Goal: Task Accomplishment & Management: Use online tool/utility

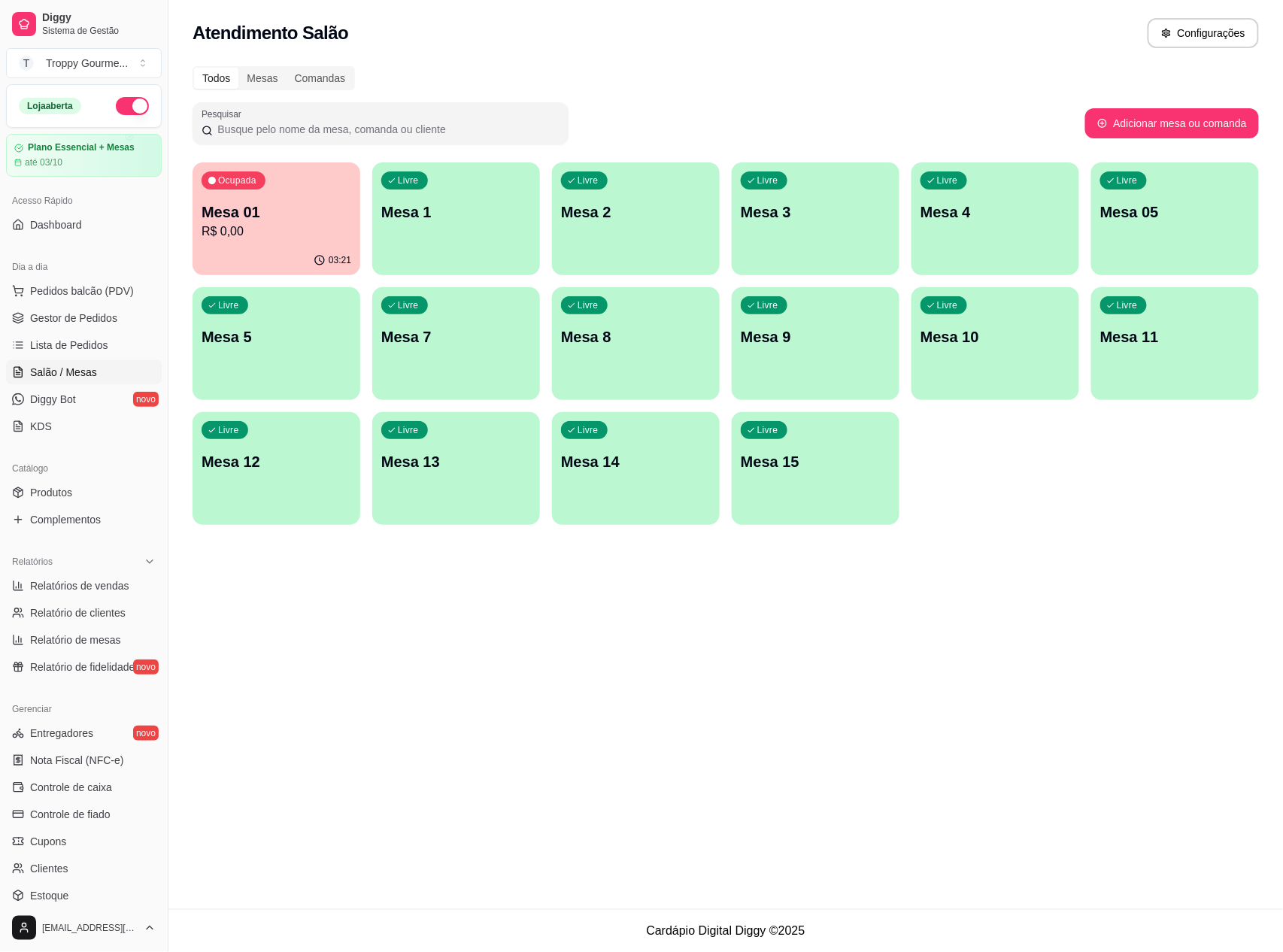
click at [475, 229] on div "Livre Mesa 1" at bounding box center [455, 210] width 168 height 95
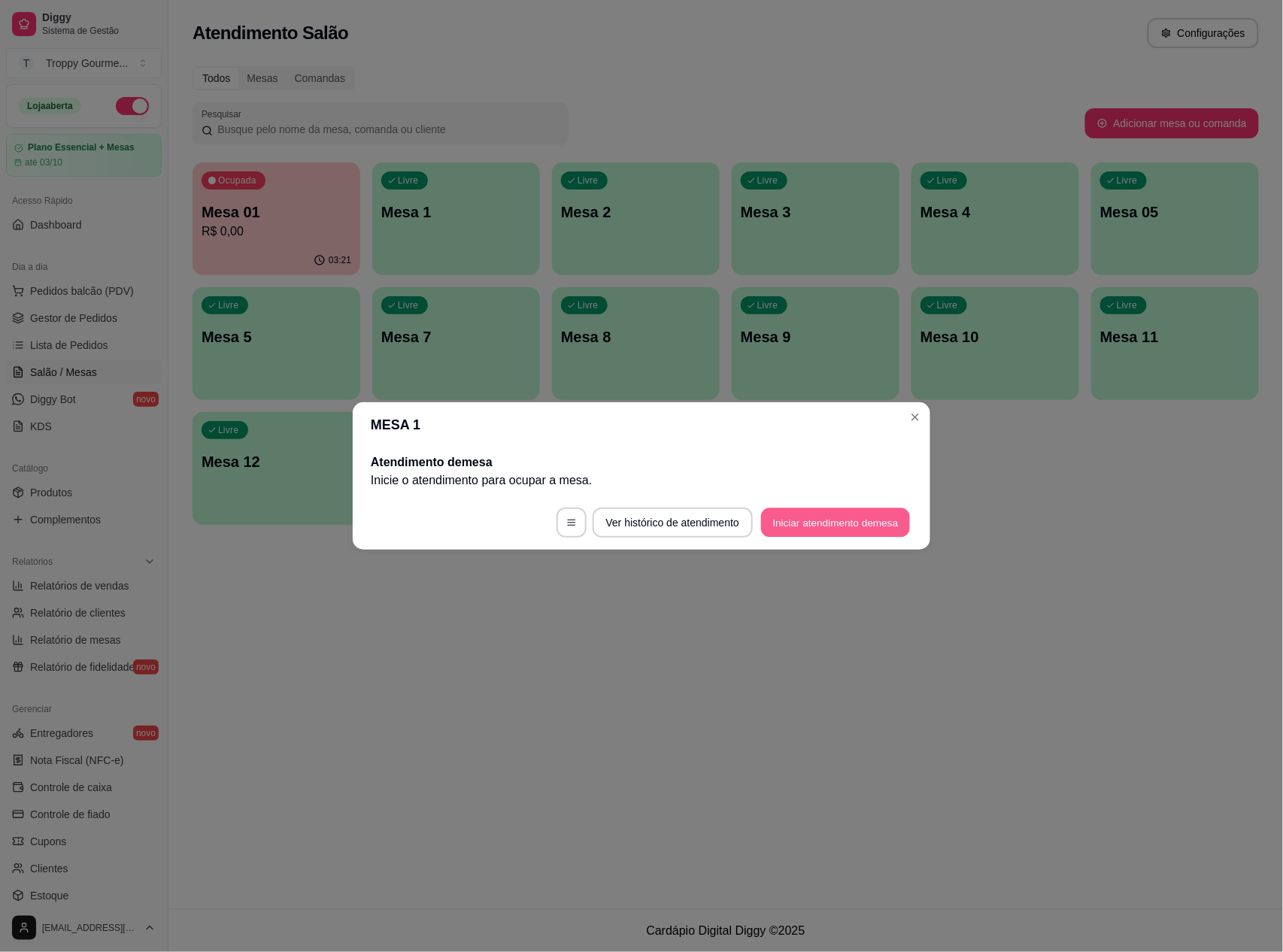
click at [828, 518] on button "Iniciar atendimento de mesa" at bounding box center [835, 523] width 149 height 30
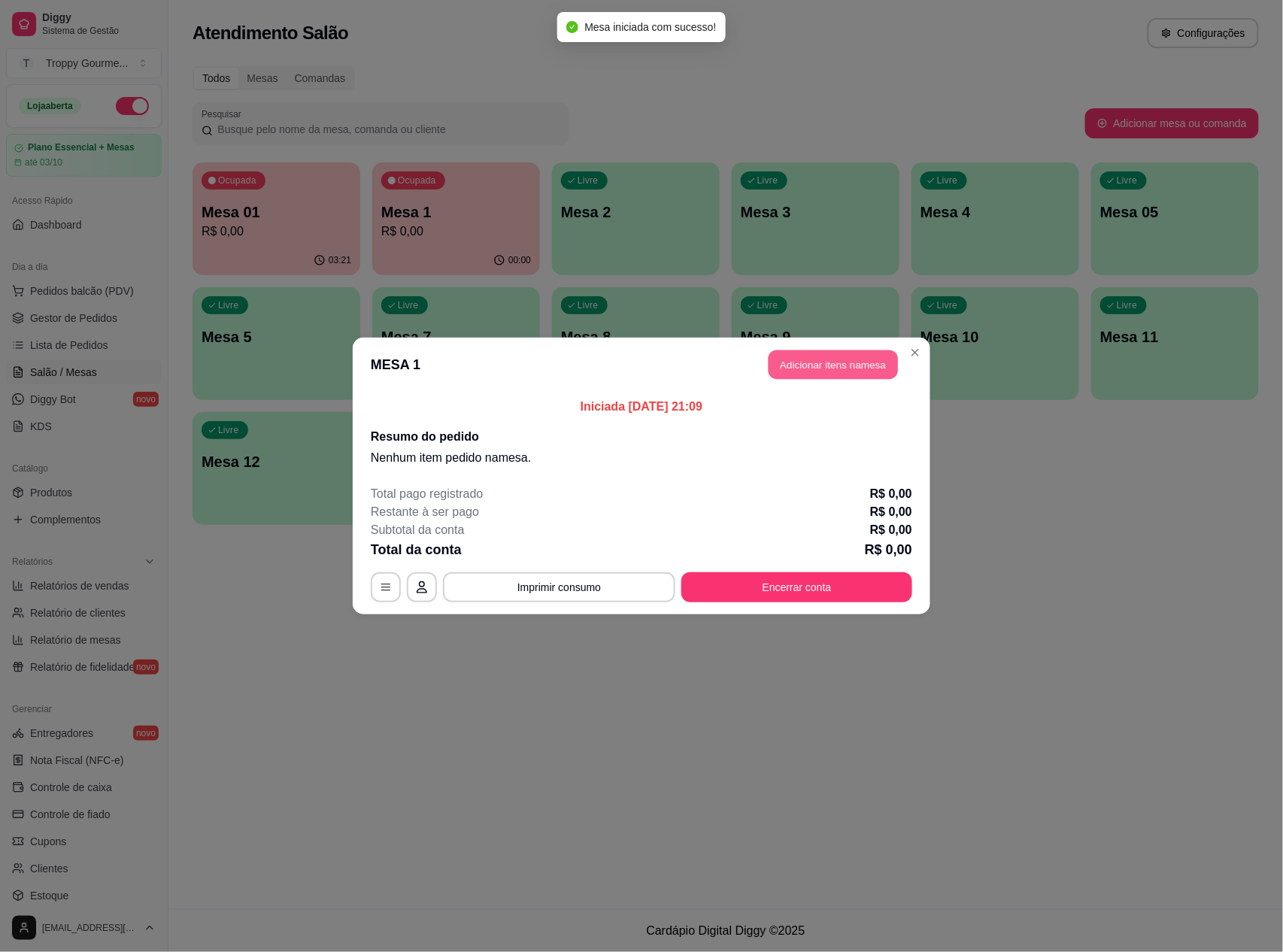
click at [835, 361] on button "Adicionar itens na mesa" at bounding box center [832, 366] width 129 height 30
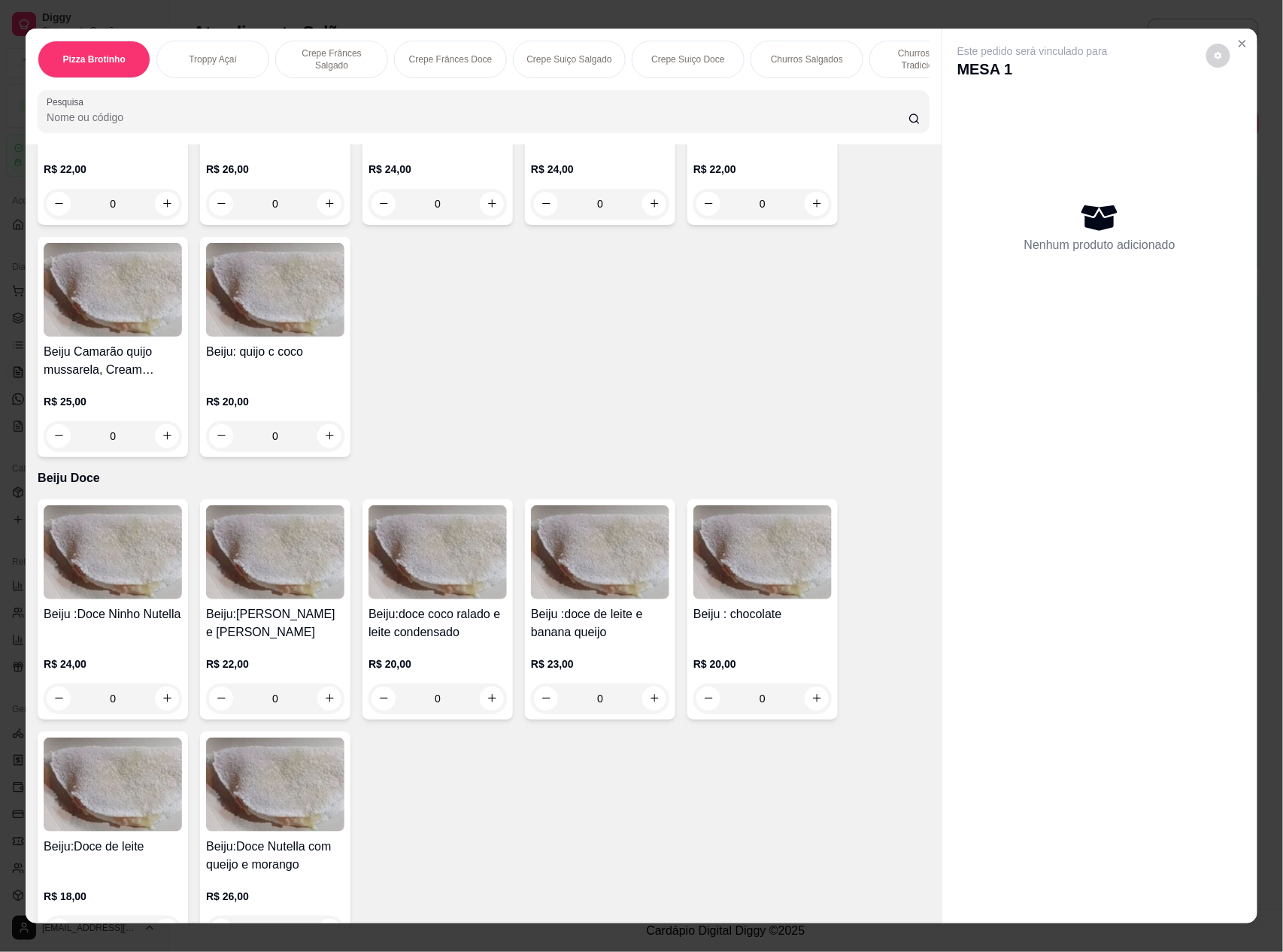
scroll to position [3911, 0]
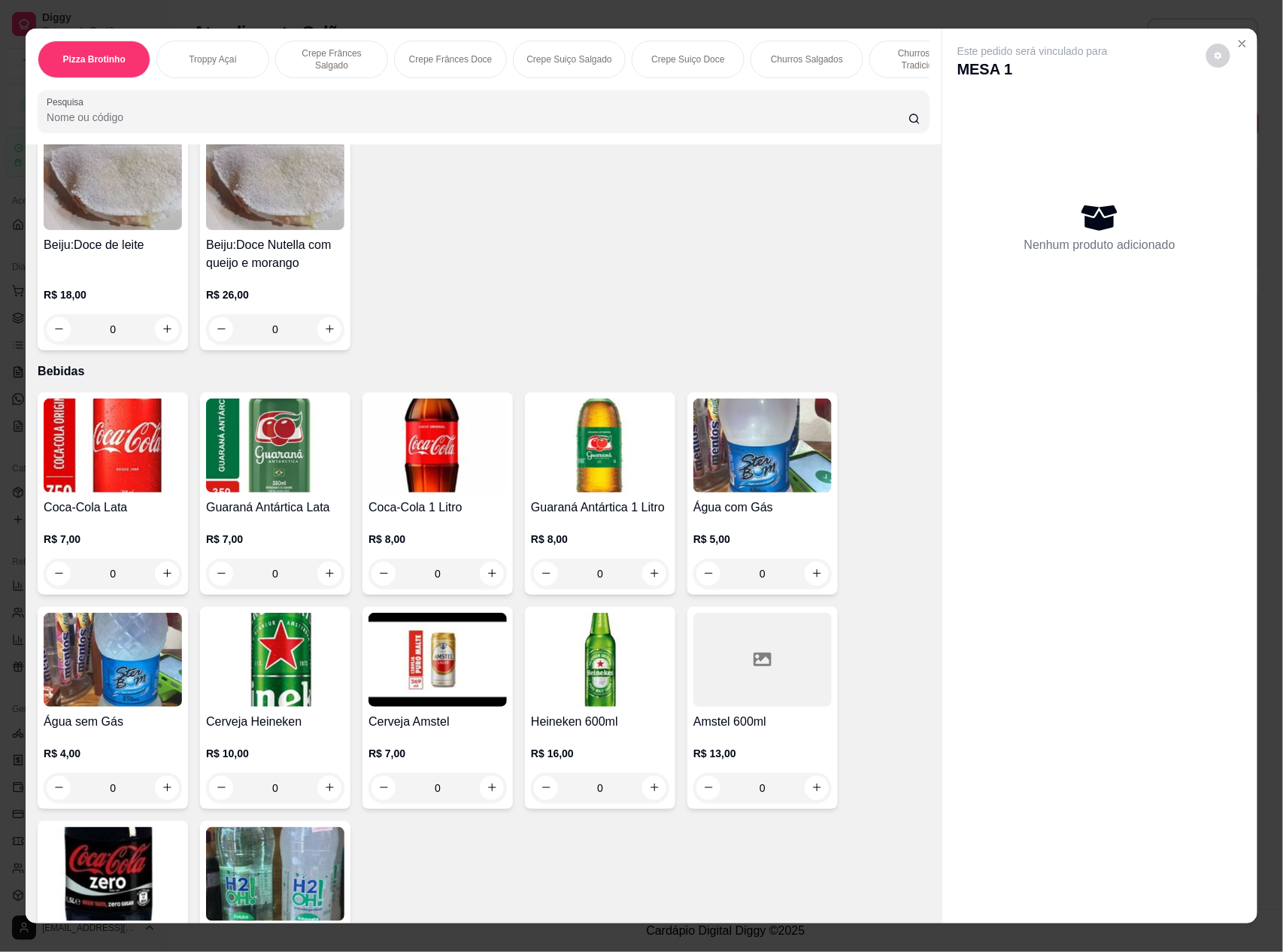
click at [609, 669] on img at bounding box center [599, 660] width 138 height 94
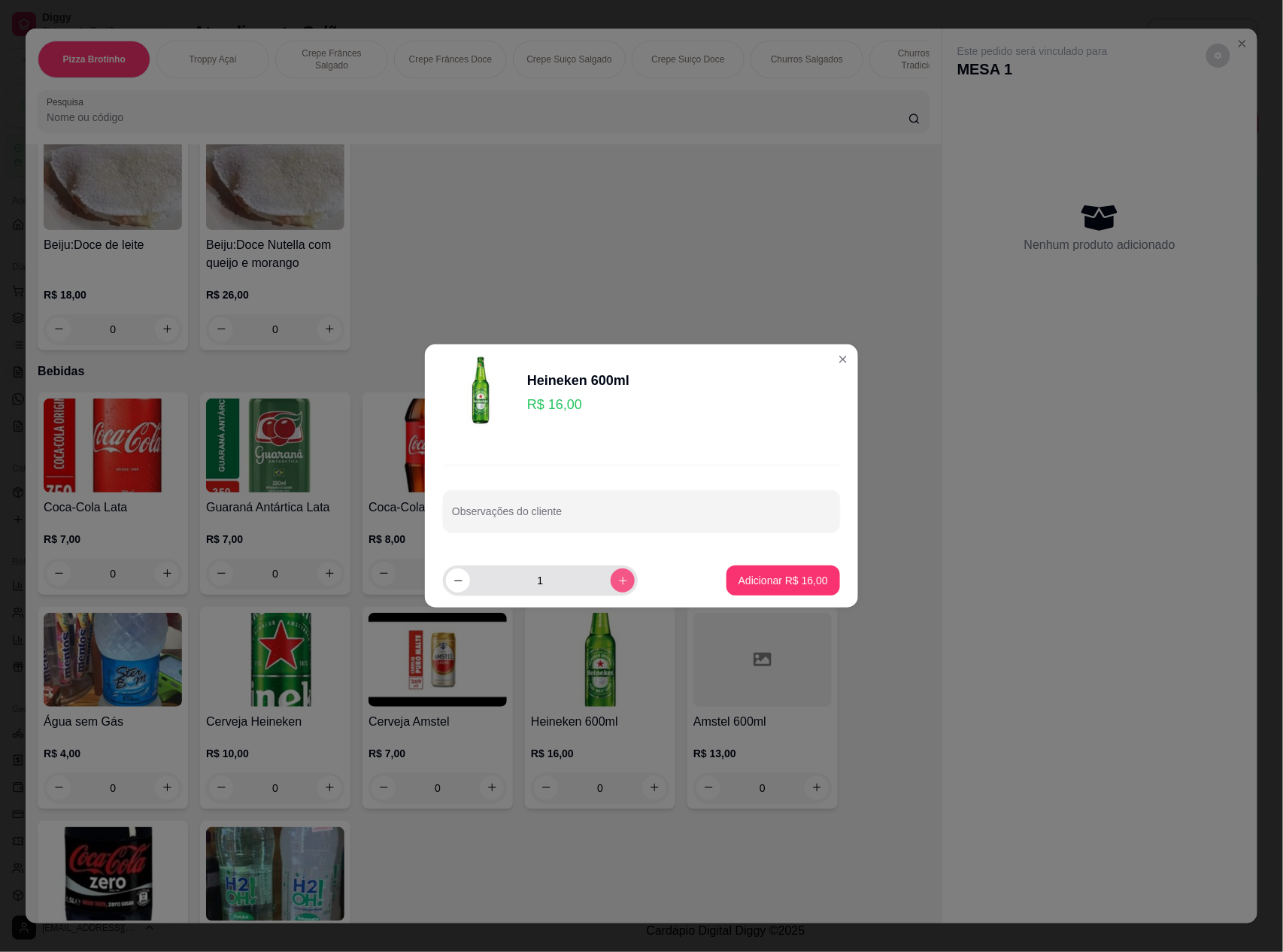
click at [618, 584] on icon "increase-product-quantity" at bounding box center [623, 581] width 11 height 11
type input "3"
click at [773, 573] on p "Adicionar R$ 48,00" at bounding box center [784, 580] width 87 height 14
type input "3"
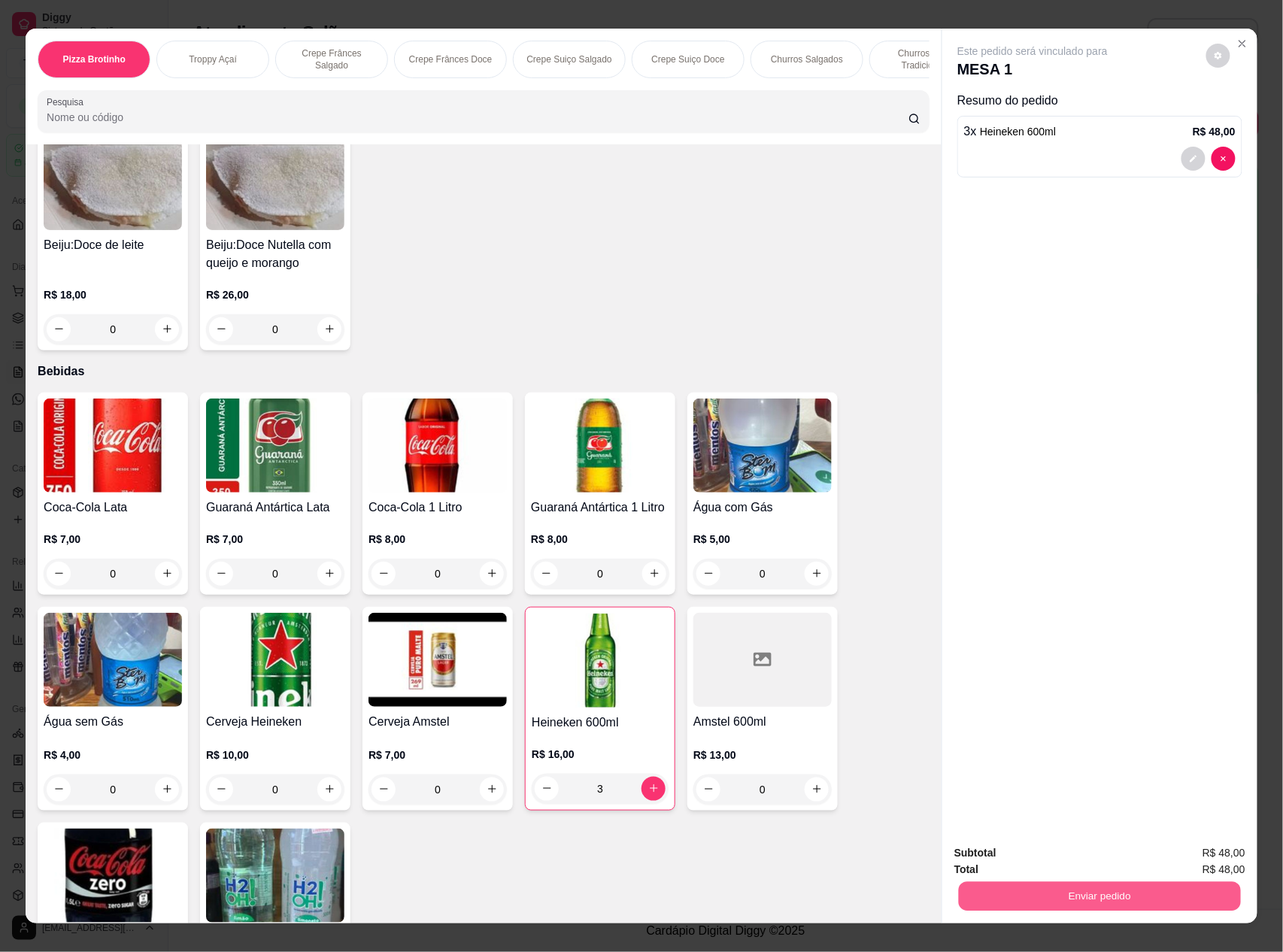
click at [1071, 895] on button "Enviar pedido" at bounding box center [1100, 897] width 282 height 30
click at [1055, 856] on button "Não registrar e enviar pedido" at bounding box center [1049, 860] width 152 height 28
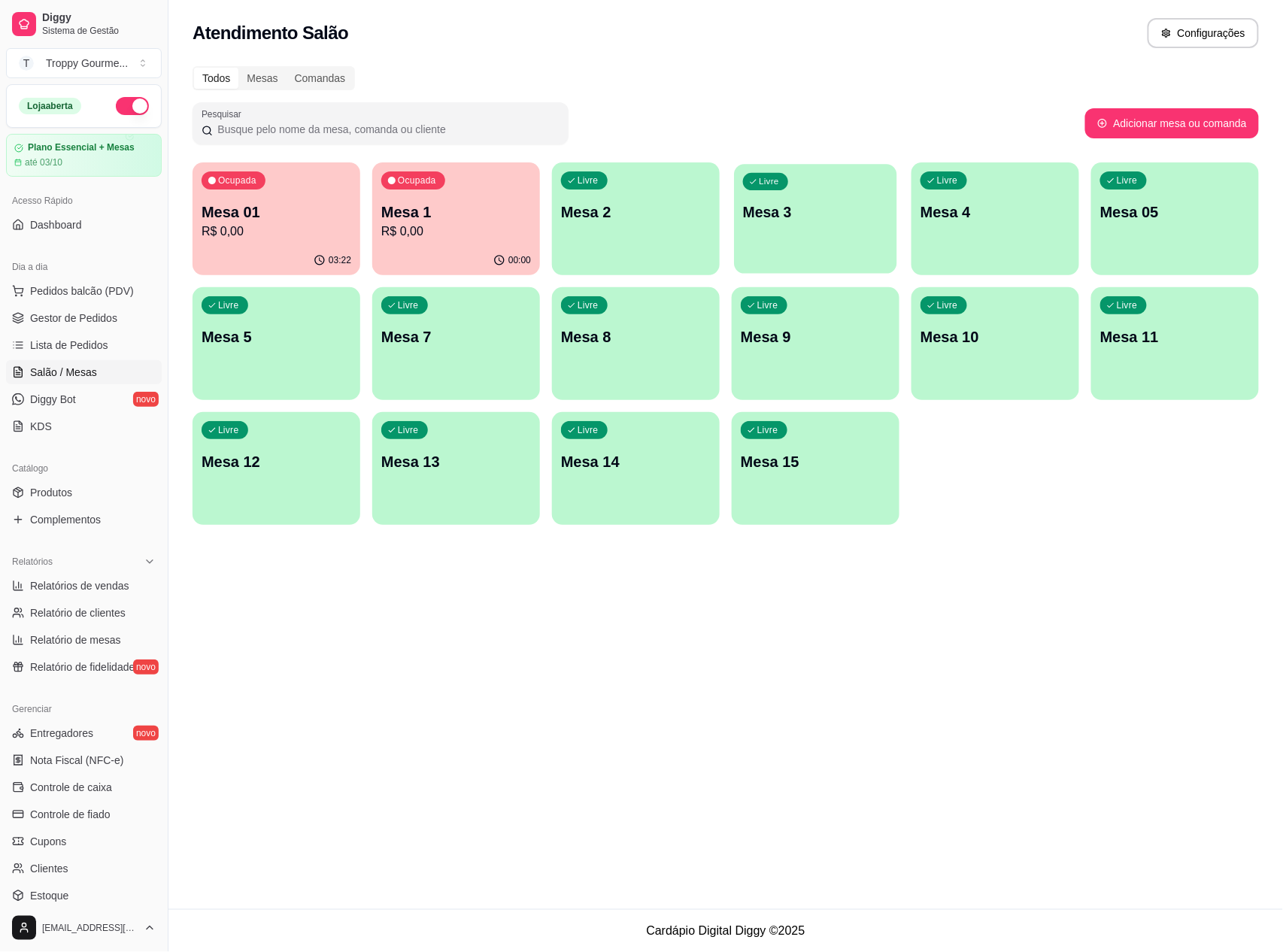
click at [849, 209] on p "Mesa 3" at bounding box center [815, 212] width 145 height 20
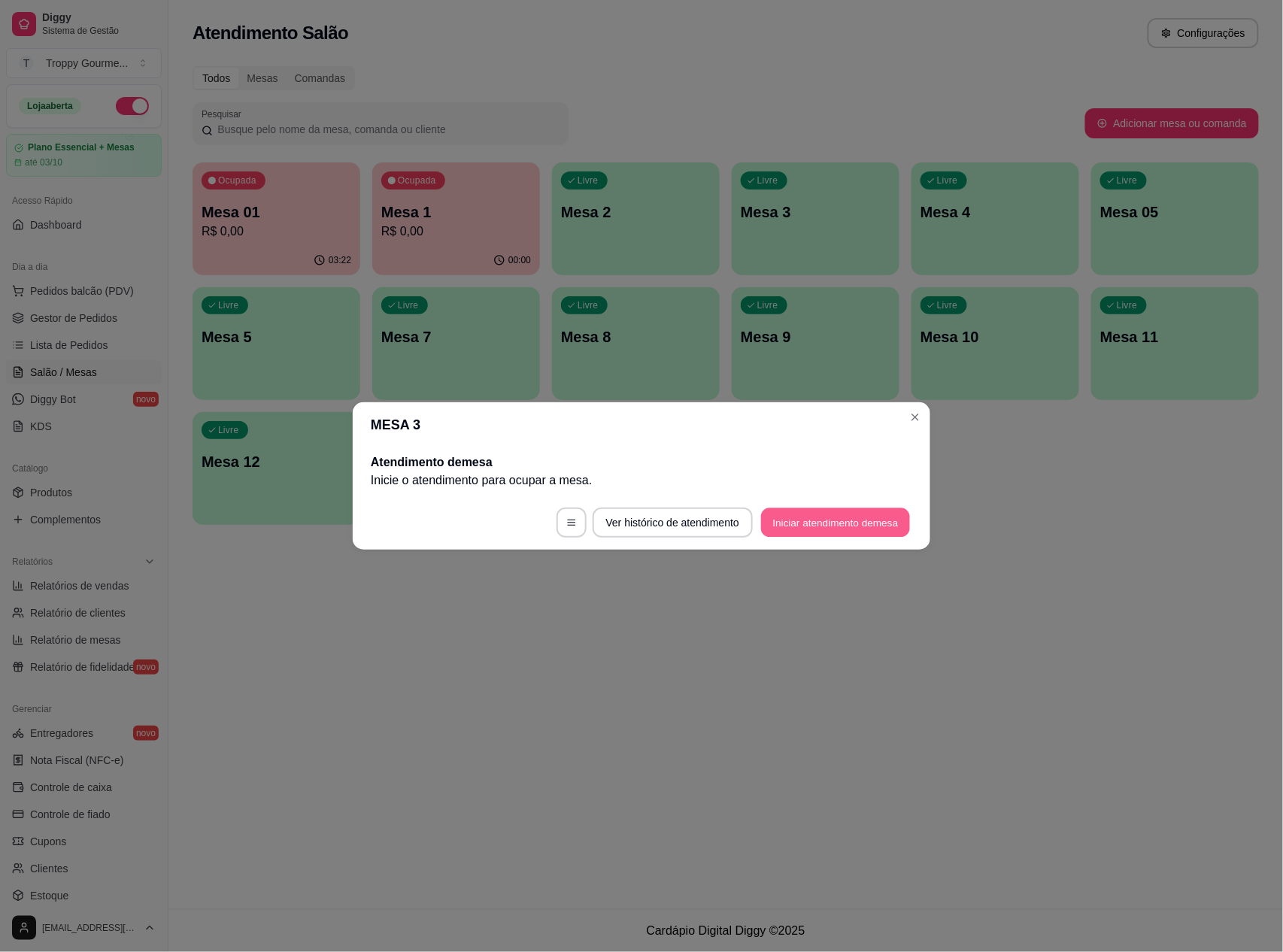
click at [840, 526] on button "Iniciar atendimento de mesa" at bounding box center [835, 523] width 149 height 30
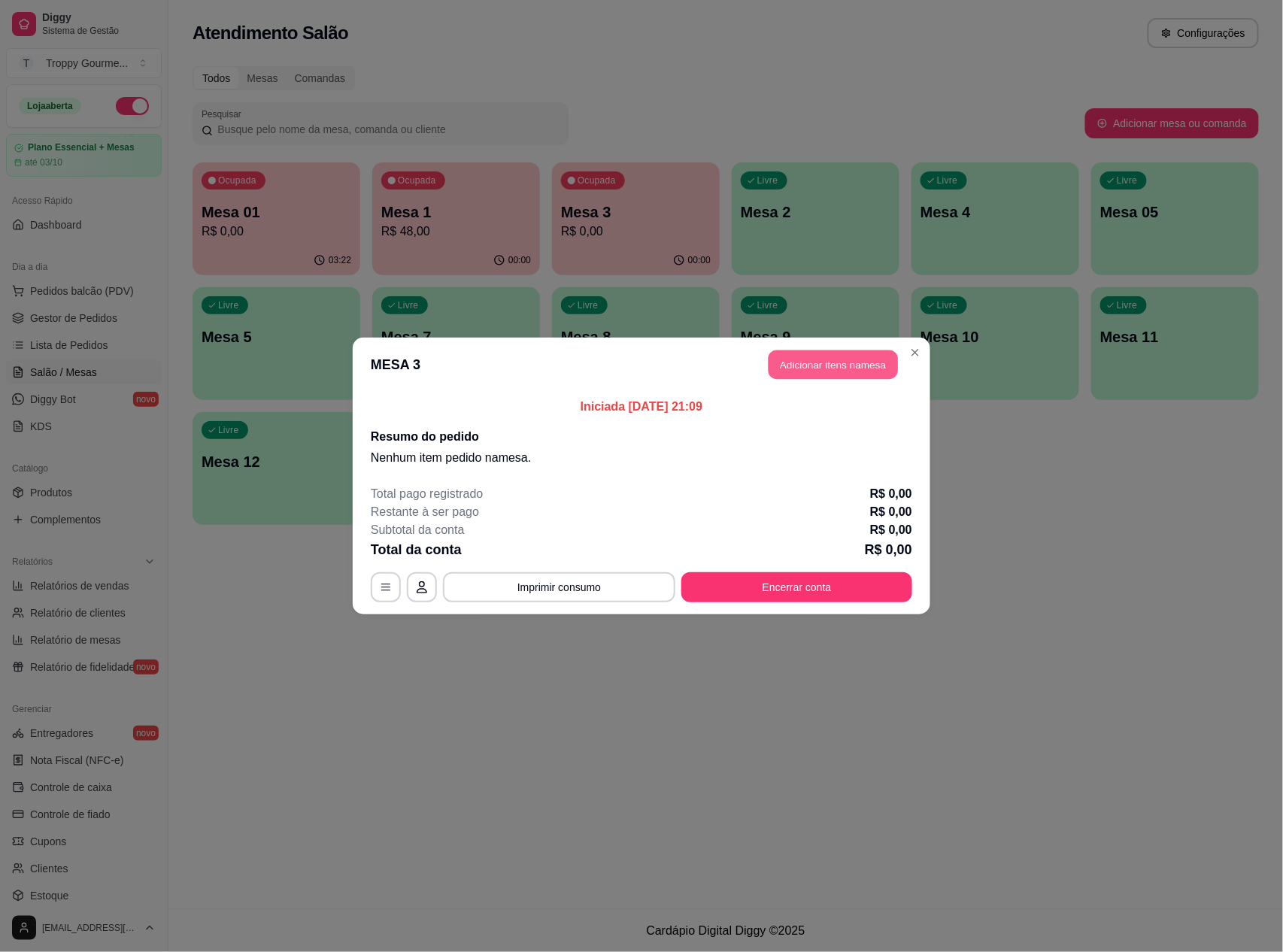
click at [811, 355] on button "Adicionar itens na mesa" at bounding box center [832, 366] width 129 height 30
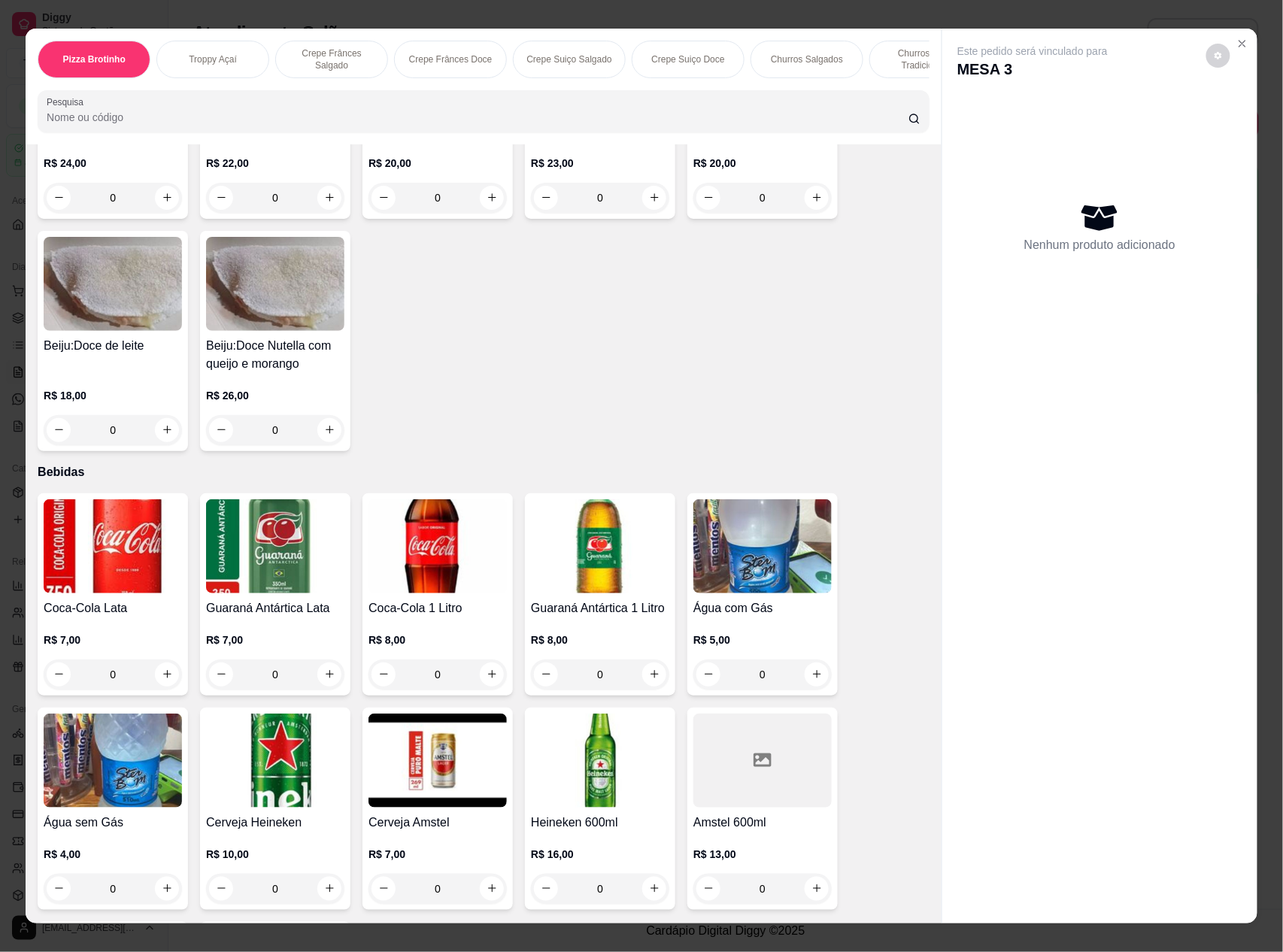
scroll to position [4020, 0]
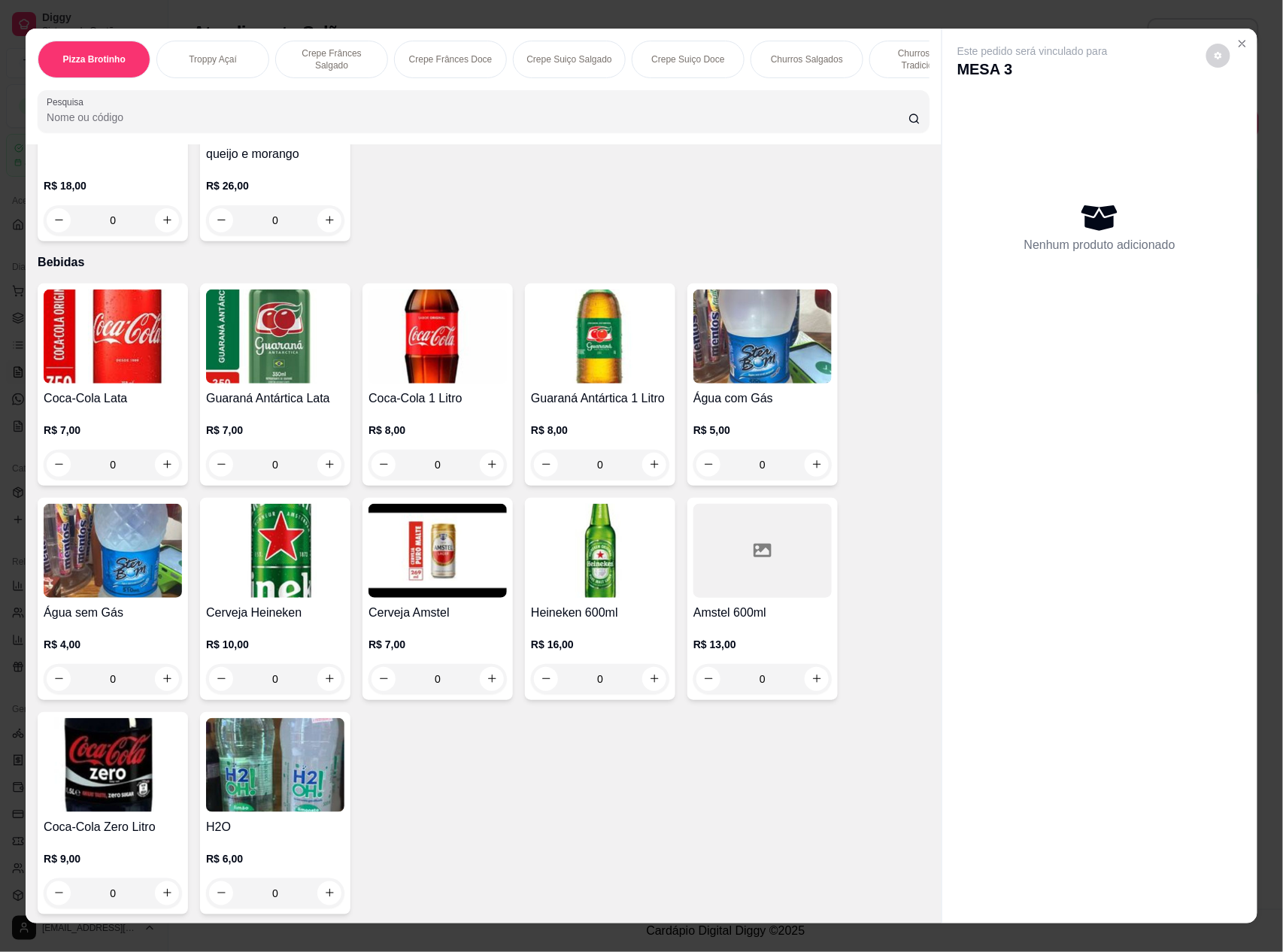
click at [613, 566] on img at bounding box center [599, 550] width 138 height 94
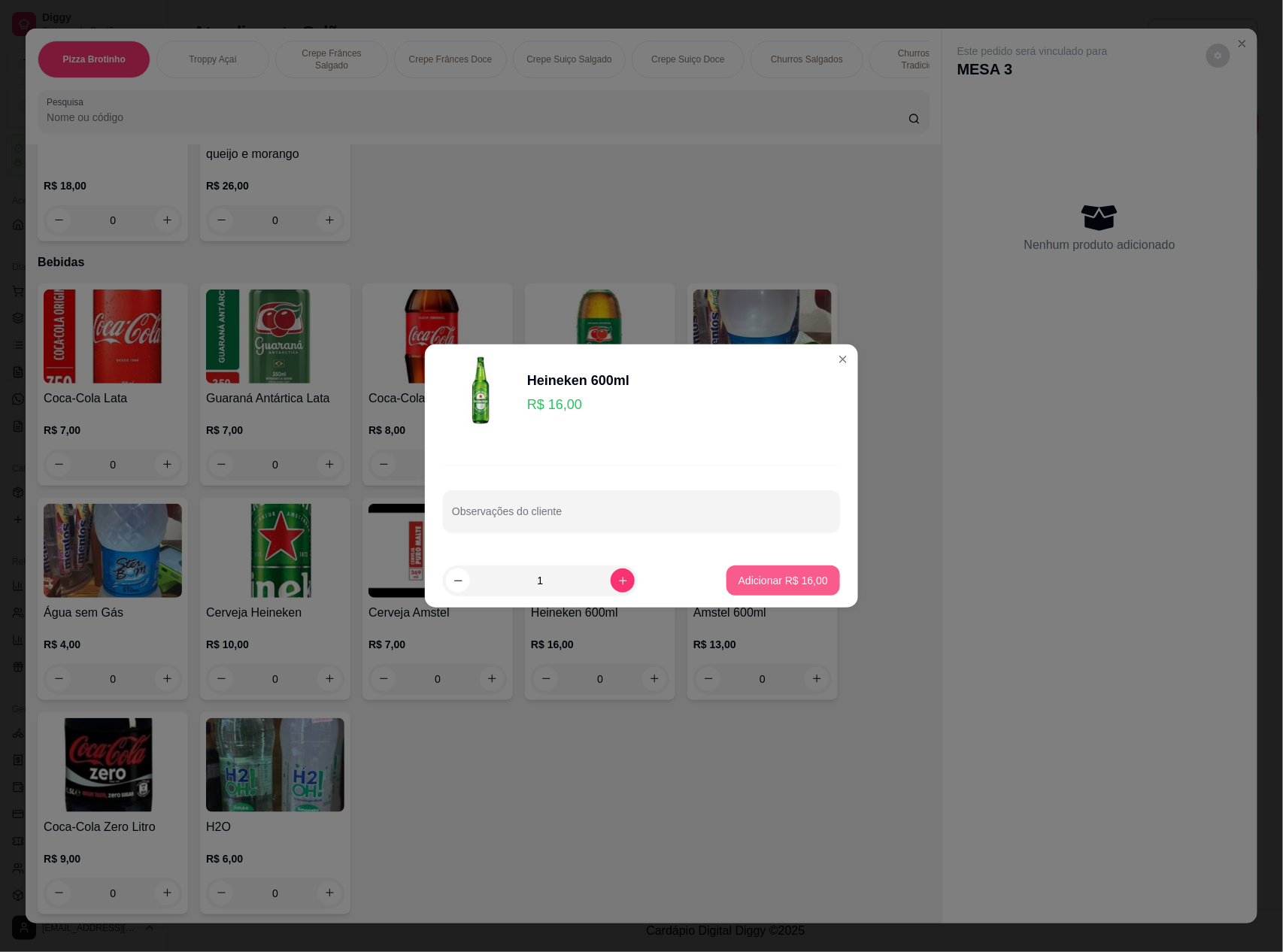
click at [755, 585] on p "Adicionar R$ 16,00" at bounding box center [783, 581] width 89 height 15
type input "1"
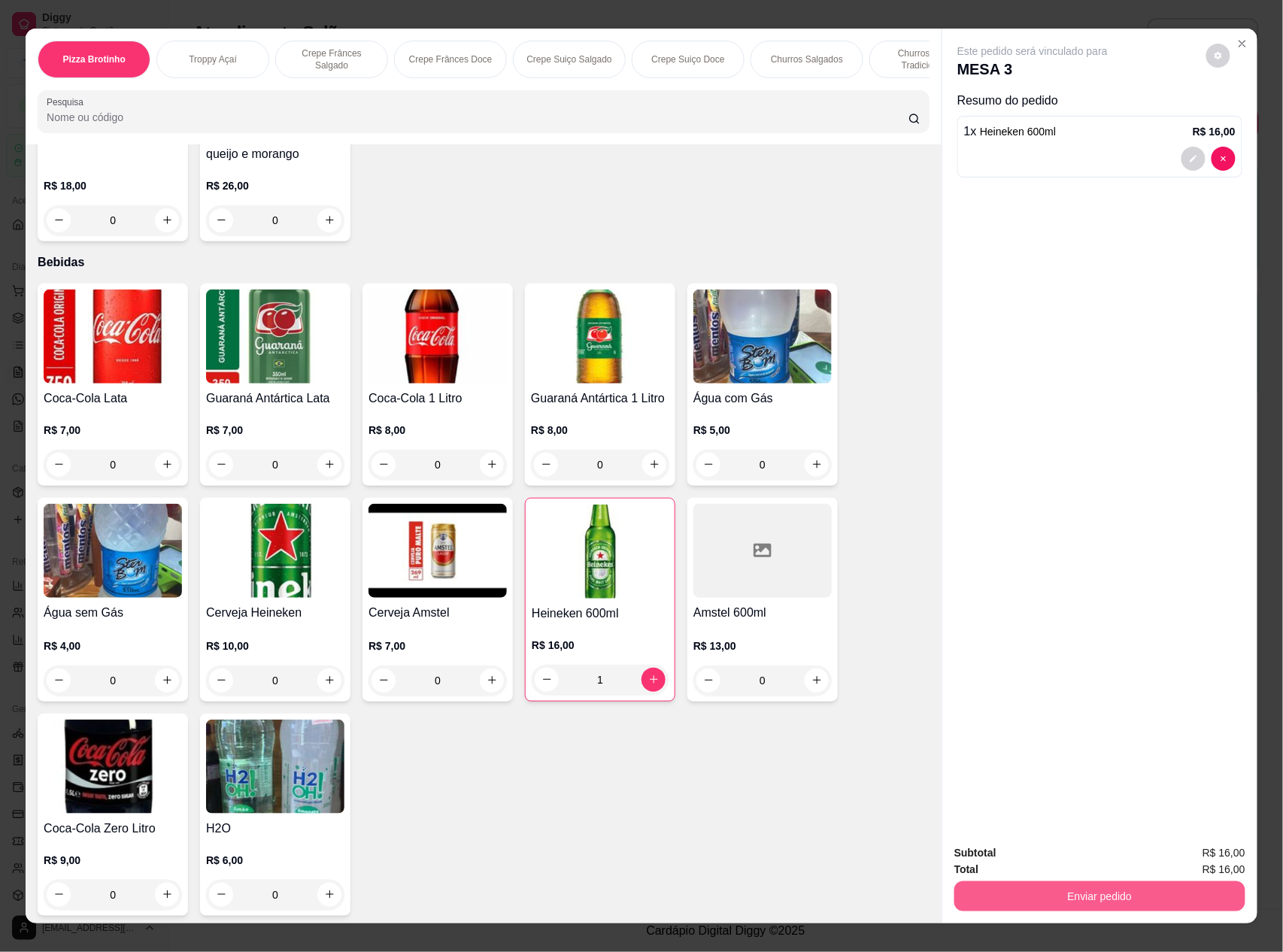
click at [1050, 883] on button "Enviar pedido" at bounding box center [1100, 896] width 291 height 30
click at [1046, 846] on button "Não registrar e enviar pedido" at bounding box center [1049, 860] width 152 height 28
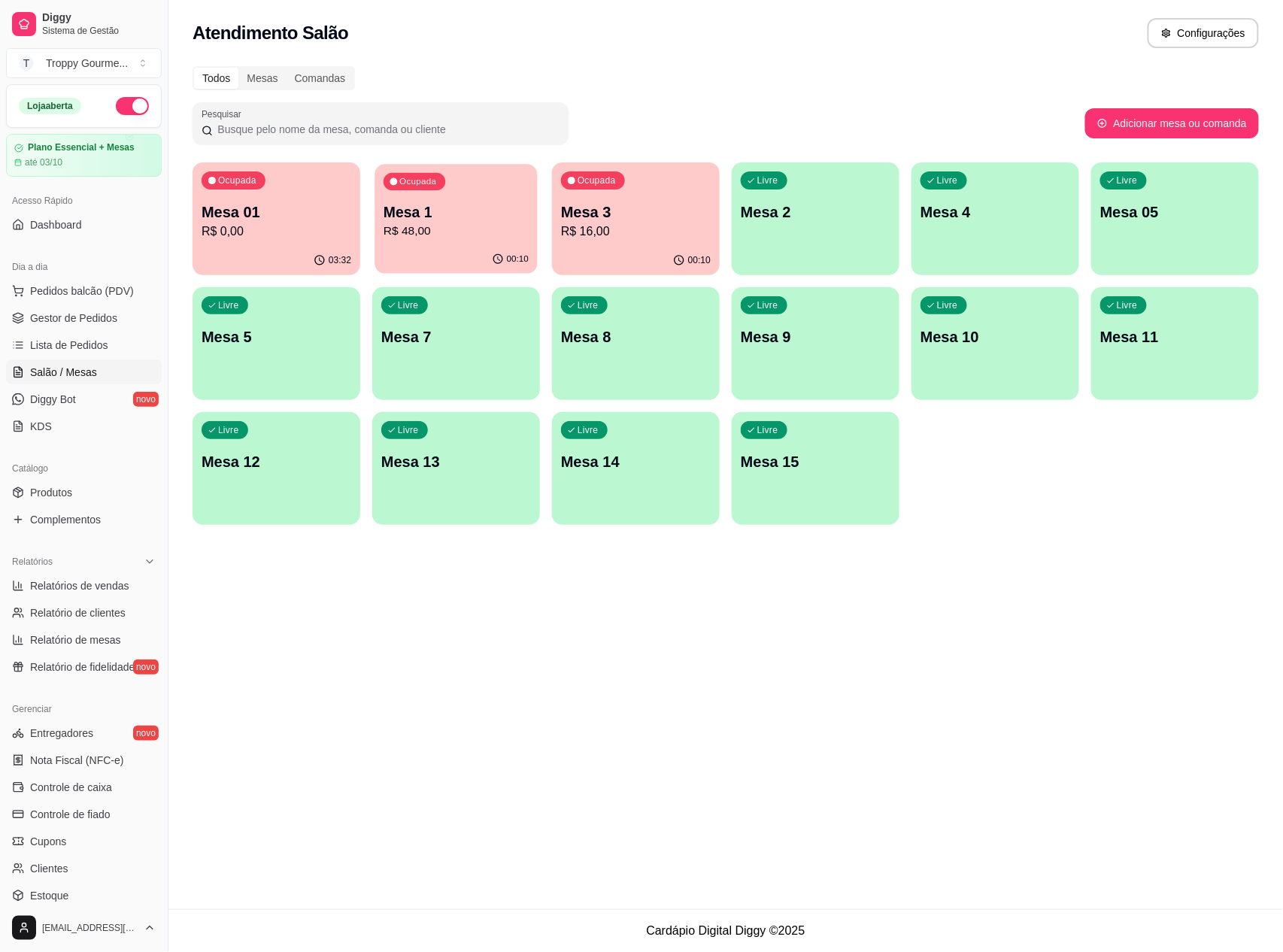
click at [455, 189] on div "Ocupada Mesa 1 R$ 48,00" at bounding box center [455, 205] width 162 height 82
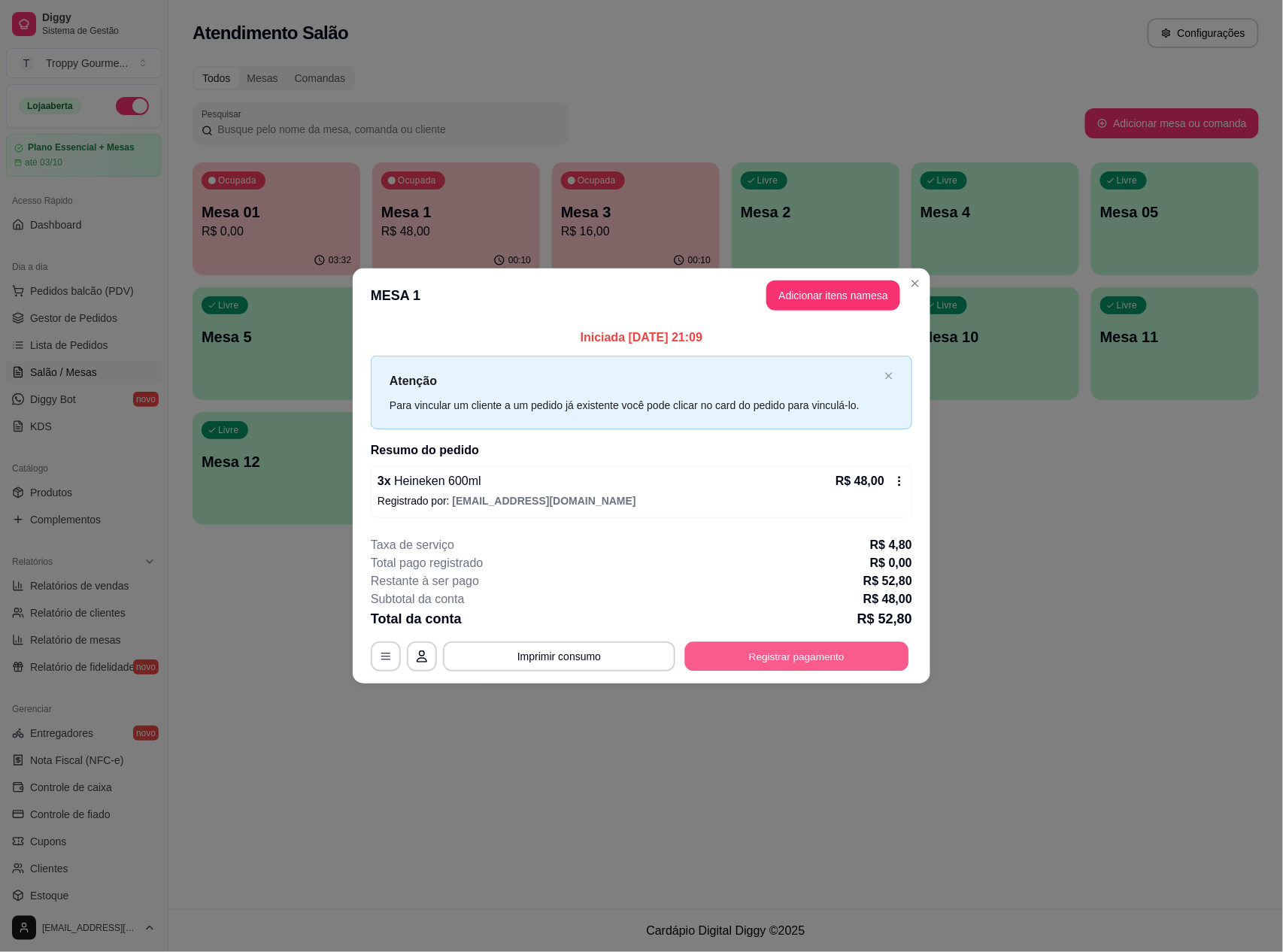
click at [794, 653] on button "Registrar pagamento" at bounding box center [798, 656] width 225 height 30
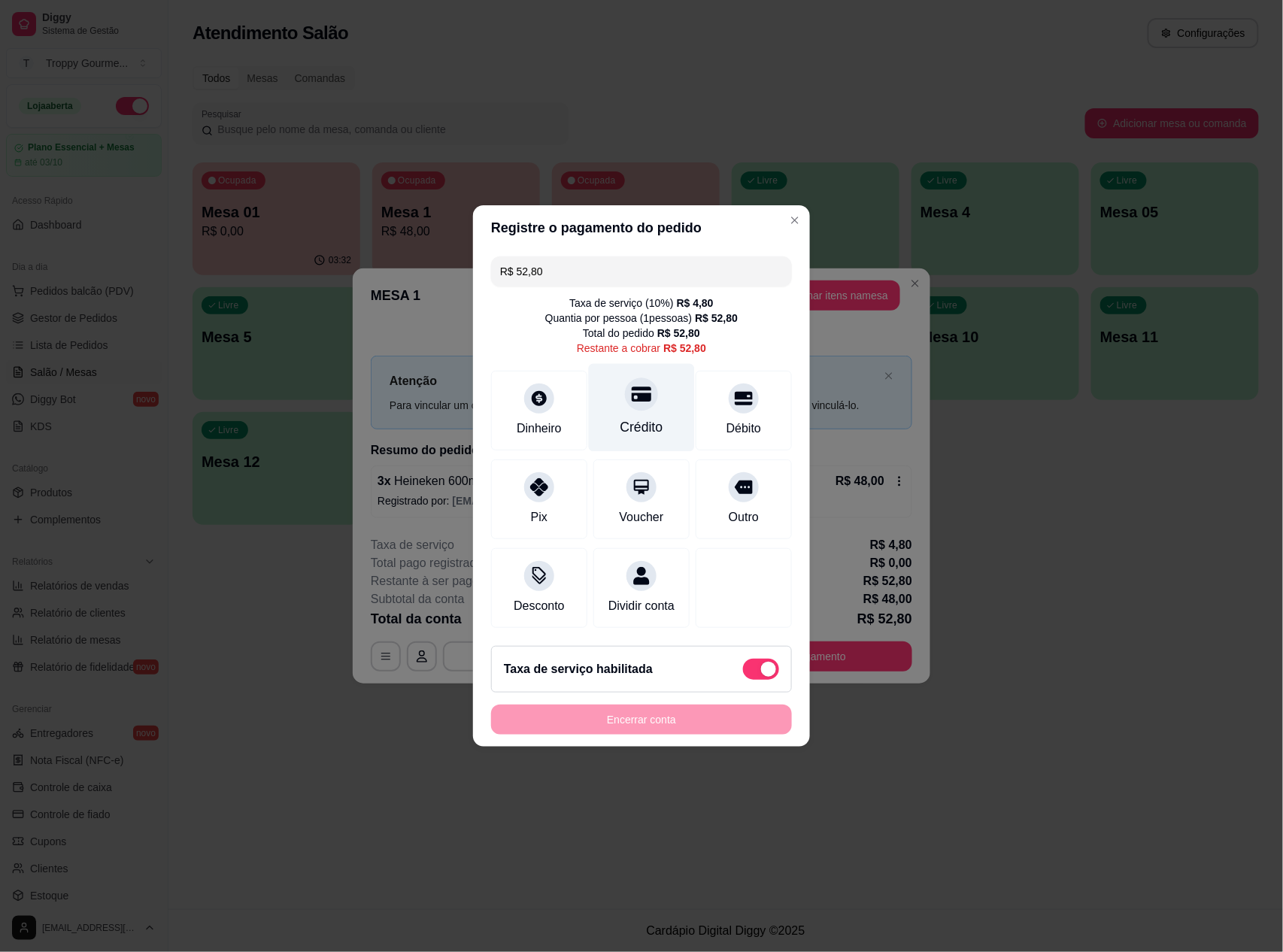
click at [634, 400] on div at bounding box center [642, 394] width 33 height 33
type input "R$ 0,00"
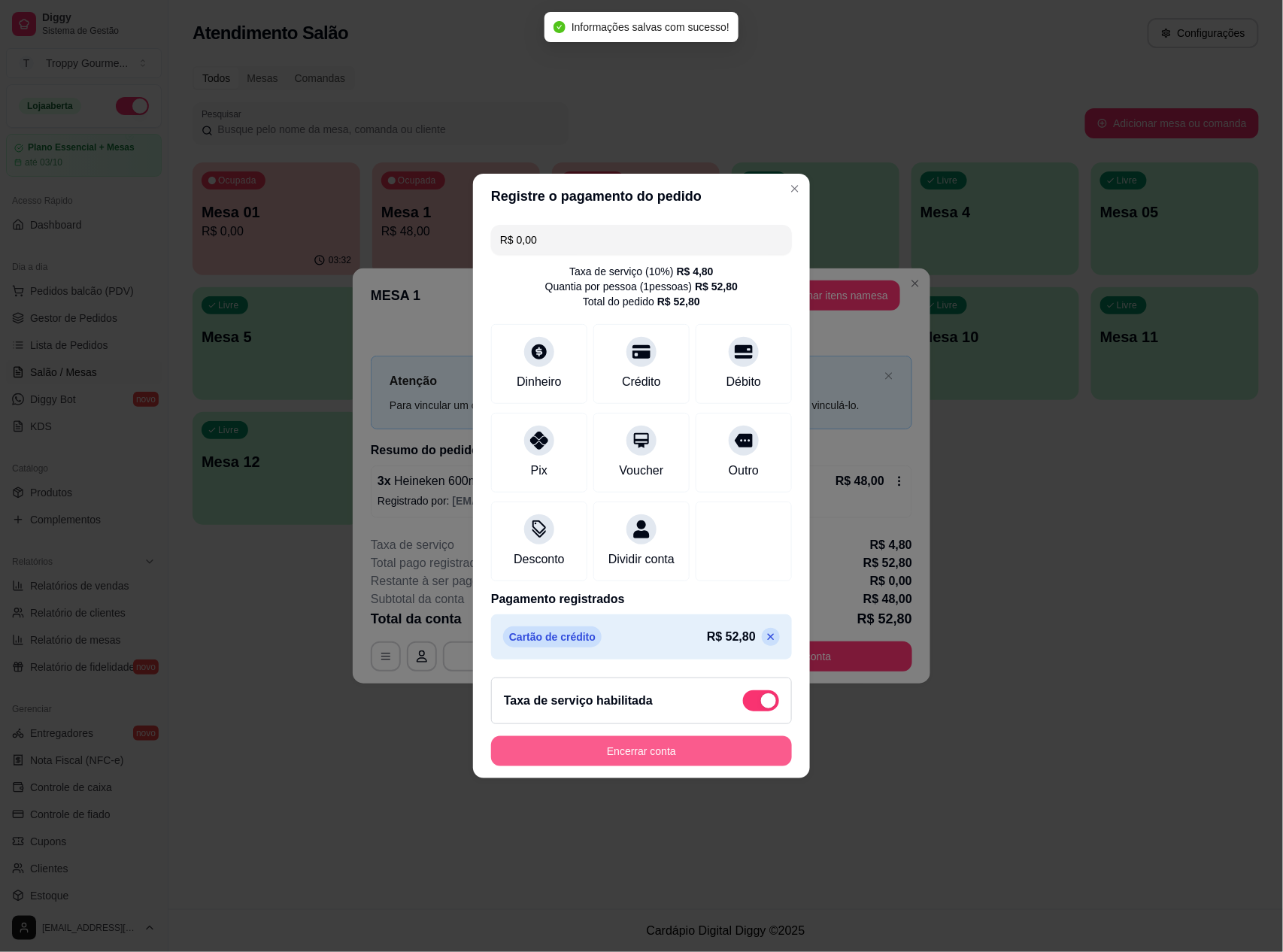
click at [651, 758] on button "Encerrar conta" at bounding box center [641, 752] width 301 height 30
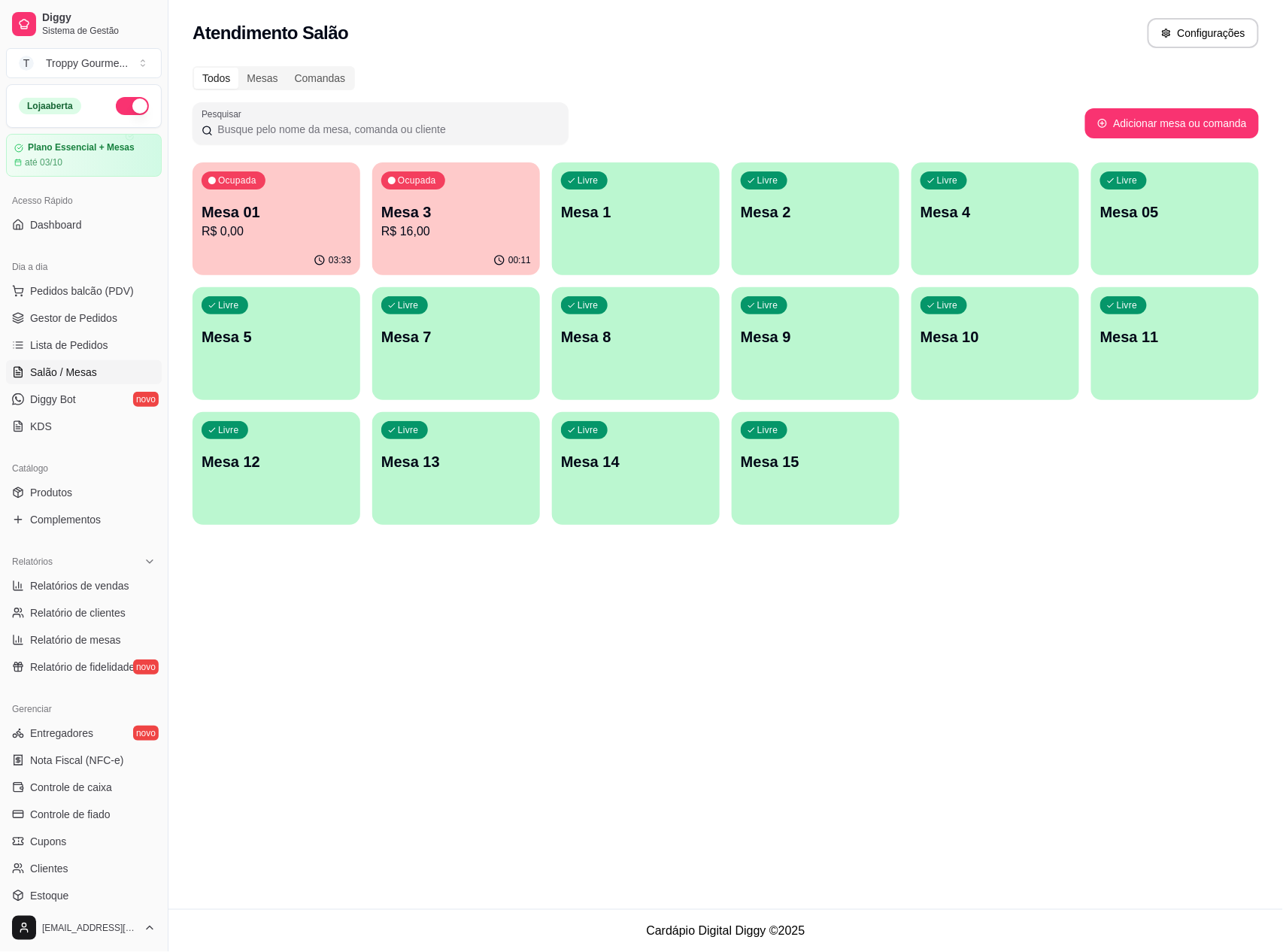
click at [508, 225] on p "R$ 16,00" at bounding box center [455, 231] width 149 height 18
